Goal: Complete application form

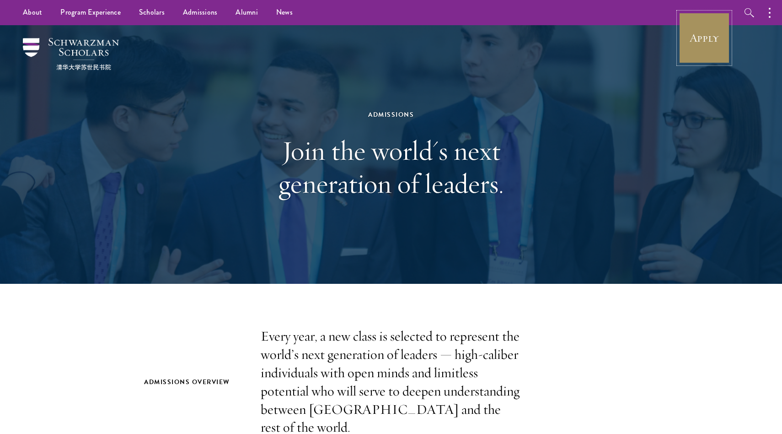
click at [709, 52] on link "Apply" at bounding box center [704, 37] width 51 height 51
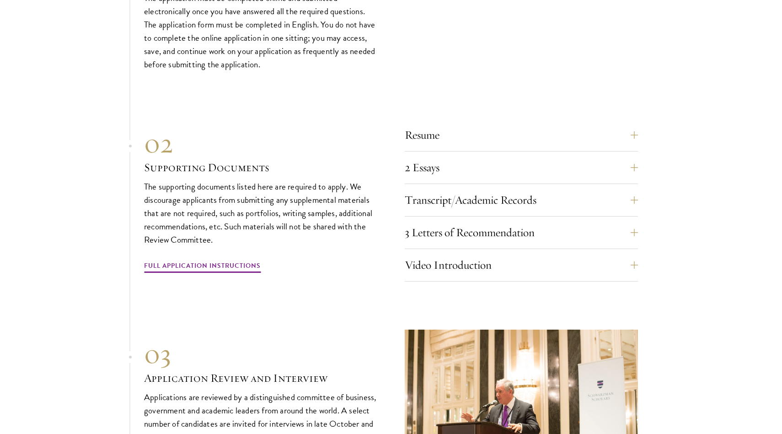
scroll to position [2966, 0]
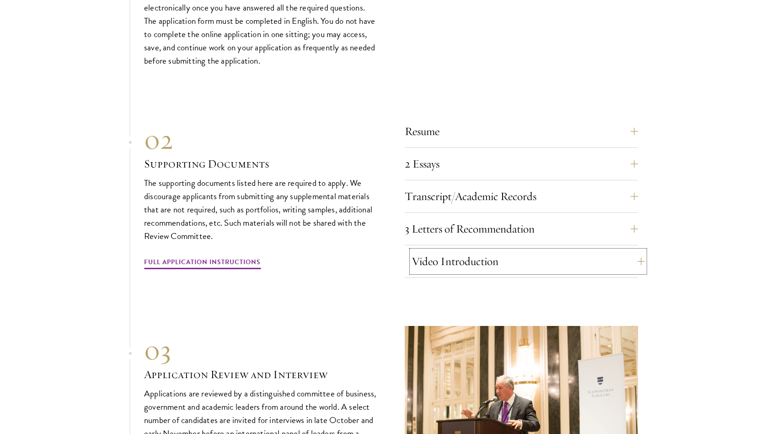
click at [447, 262] on button "Video Introduction" at bounding box center [528, 261] width 233 height 22
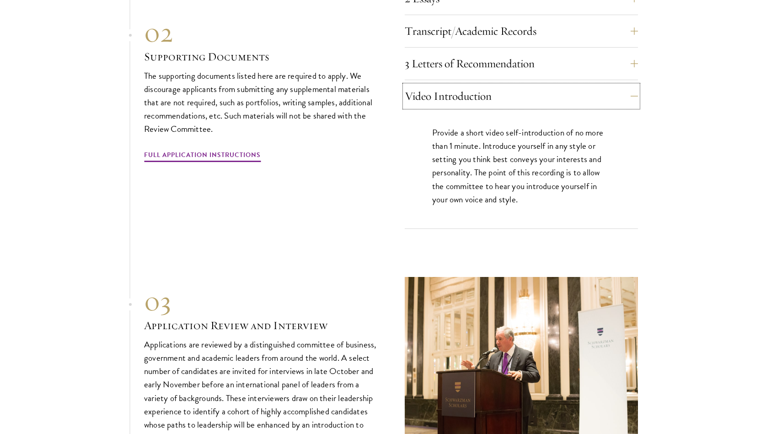
scroll to position [3135, 0]
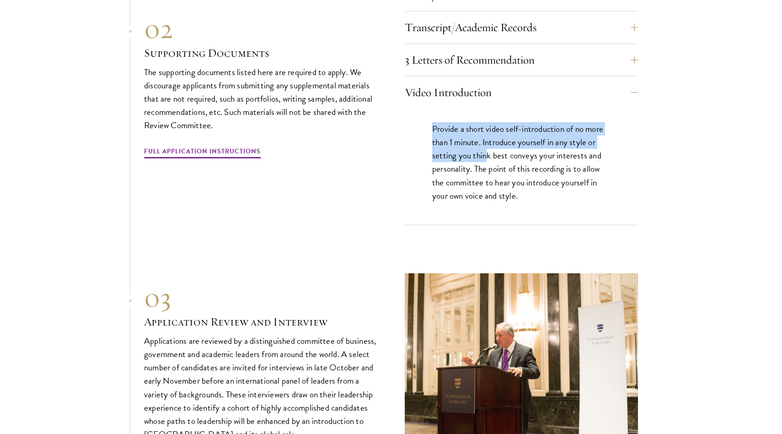
drag, startPoint x: 434, startPoint y: 122, endPoint x: 488, endPoint y: 145, distance: 58.8
click at [488, 145] on p "Provide a short video self-introduction of no more than 1 minute. Introduce you…" at bounding box center [521, 162] width 178 height 80
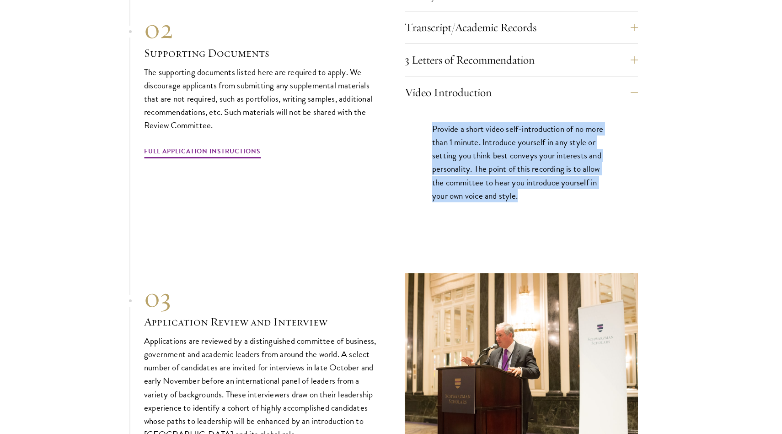
drag, startPoint x: 435, startPoint y: 124, endPoint x: 527, endPoint y: 196, distance: 117.4
click at [527, 196] on p "Provide a short video self-introduction of no more than 1 minute. Introduce you…" at bounding box center [521, 162] width 178 height 80
copy p "Provide a short video self-introduction of no more than 1 minute. Introduce you…"
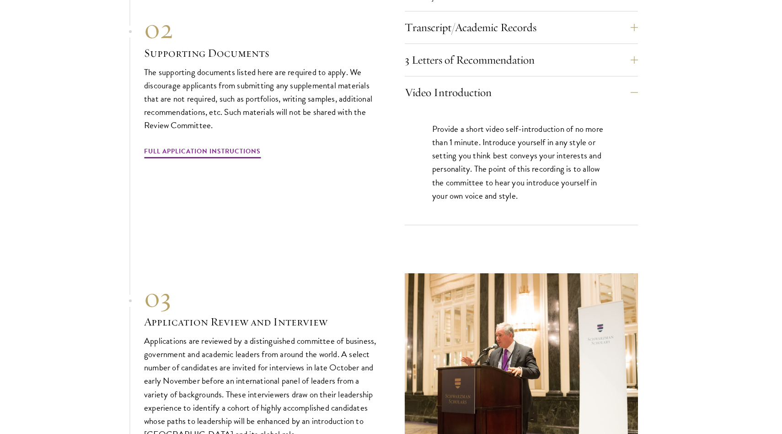
click at [527, 205] on div "Provide a short video self-introduction of no more than 1 minute. Introduce you…" at bounding box center [521, 166] width 233 height 116
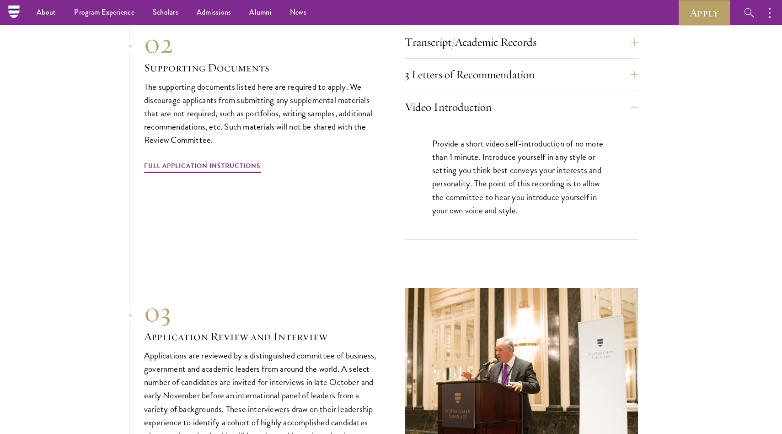
scroll to position [3112, 0]
